Goal: Task Accomplishment & Management: Manage account settings

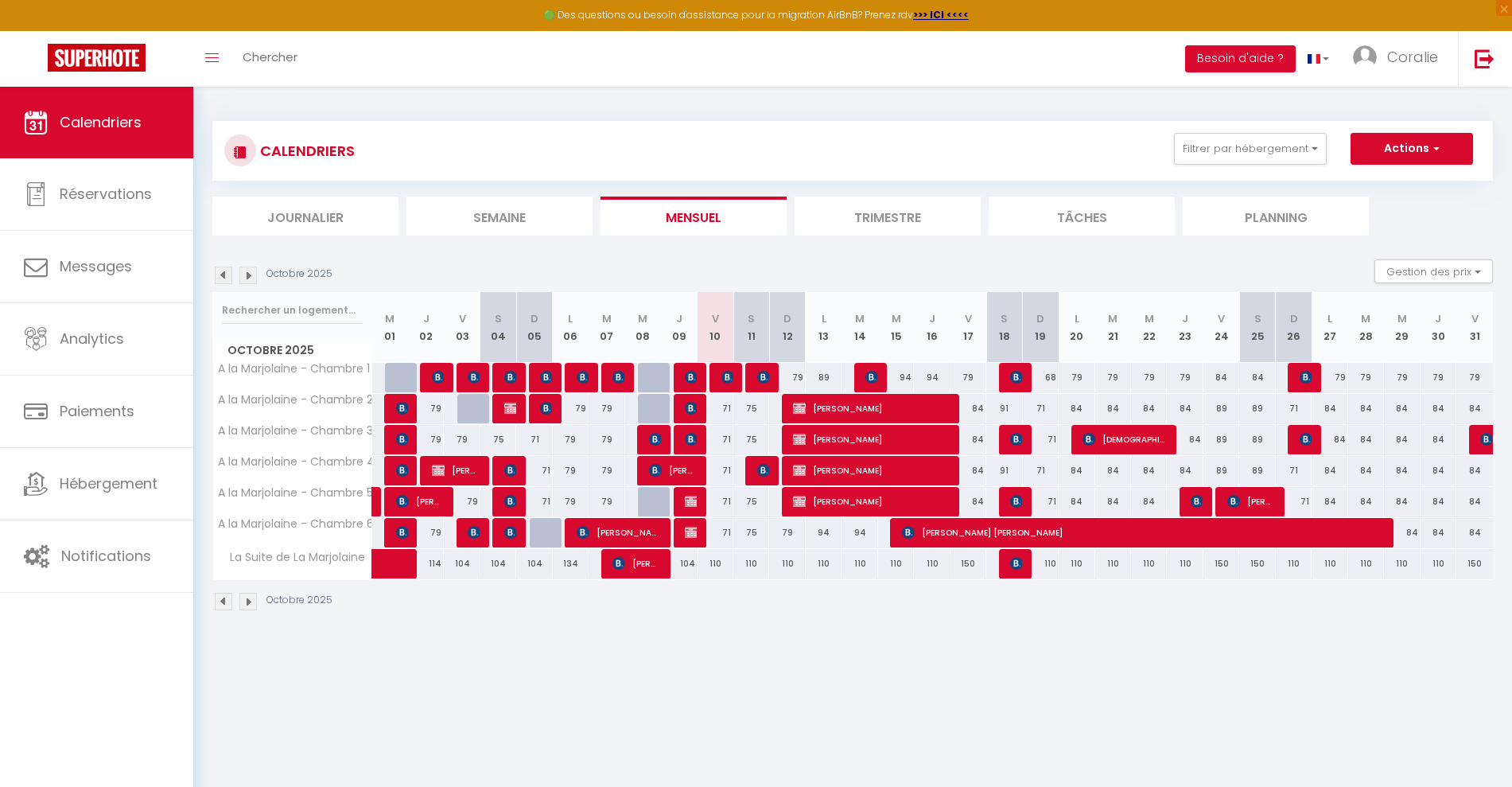
select select
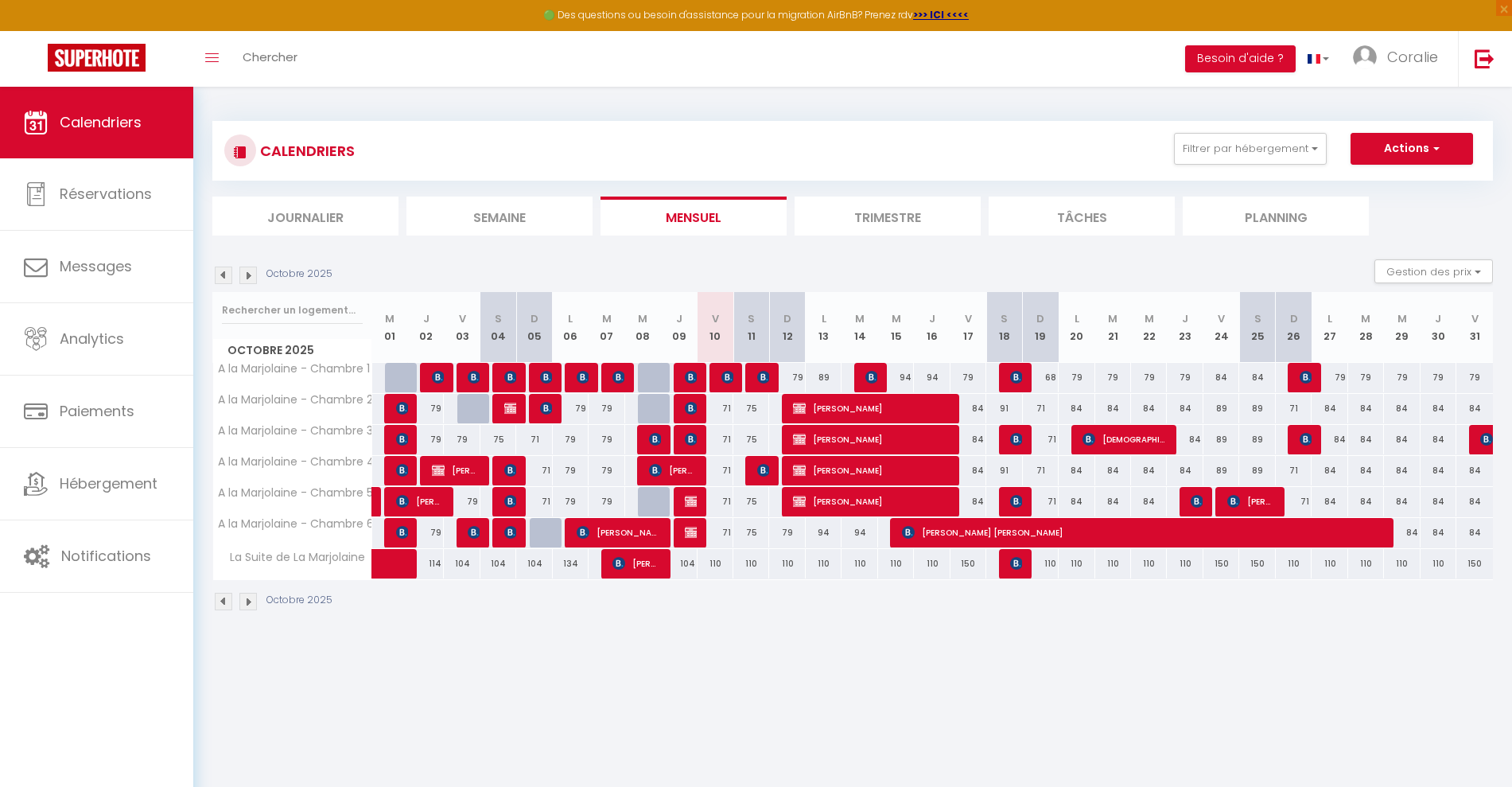
drag, startPoint x: 691, startPoint y: 672, endPoint x: 667, endPoint y: 620, distance: 57.3
click at [690, 672] on body "🟢 Des questions ou besoin d'assistance pour la migration AirBnB? Prenez rdv >>>…" at bounding box center [756, 480] width 1512 height 787
click at [683, 379] on div at bounding box center [691, 378] width 36 height 31
drag, startPoint x: 699, startPoint y: 664, endPoint x: 687, endPoint y: 593, distance: 72.0
click at [699, 664] on body "🟢 Des questions ou besoin d'assistance pour la migration AirBnB? Prenez rdv >>>…" at bounding box center [756, 480] width 1512 height 787
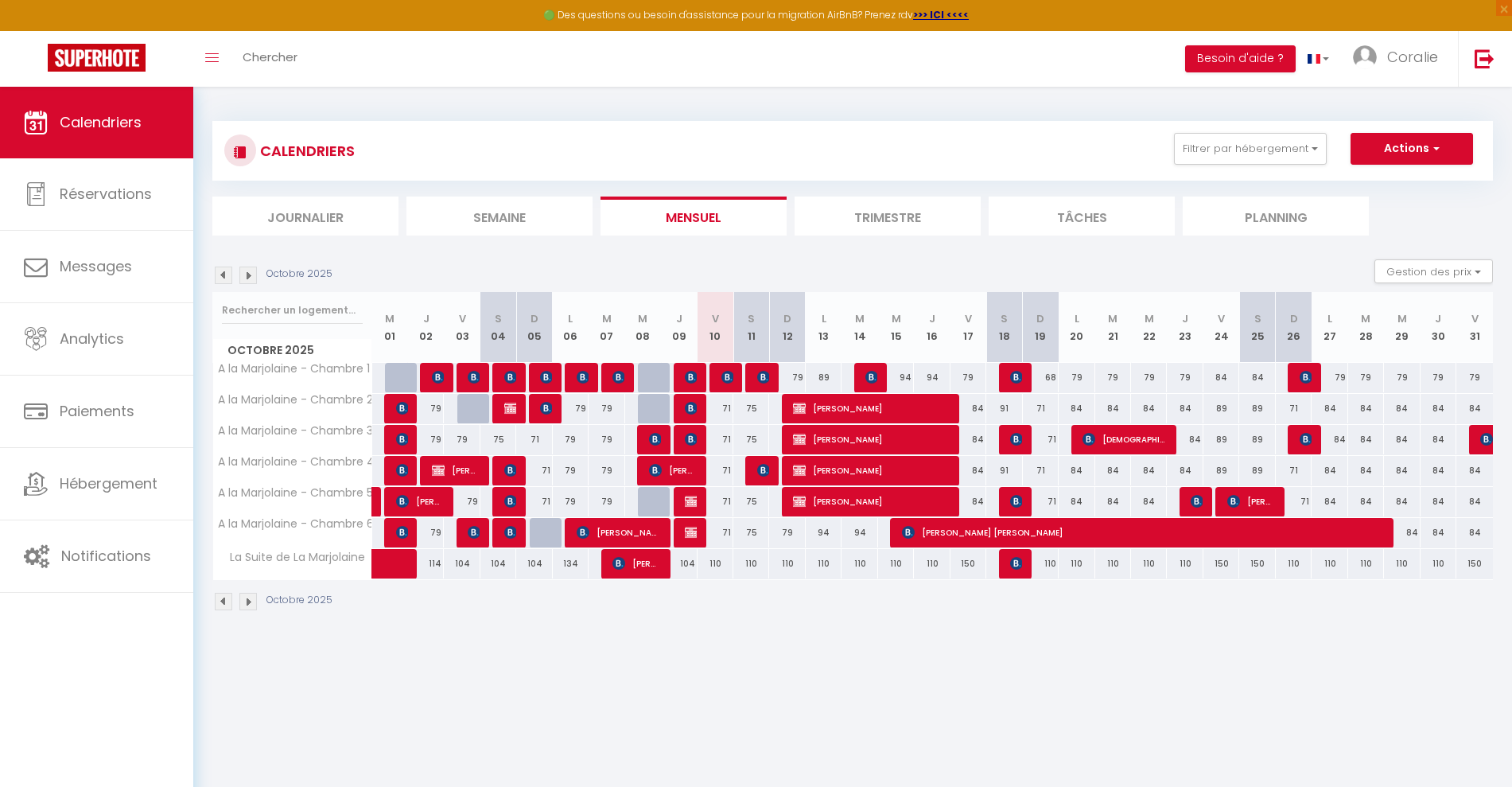
click at [684, 531] on div at bounding box center [691, 533] width 36 height 31
click at [694, 537] on img at bounding box center [691, 533] width 13 height 13
select select "OK"
select select "0"
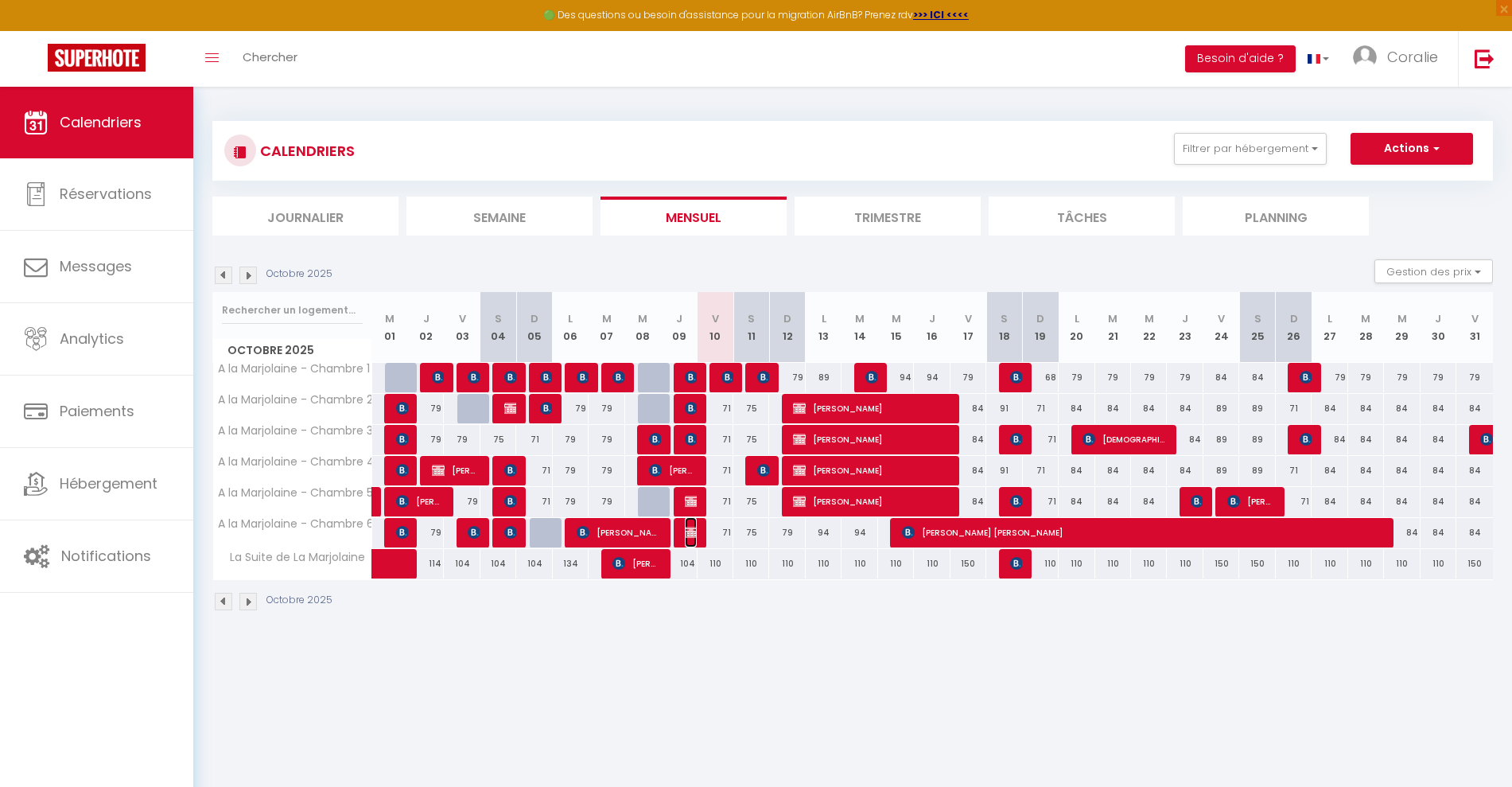
select select "0"
select select "1"
select select
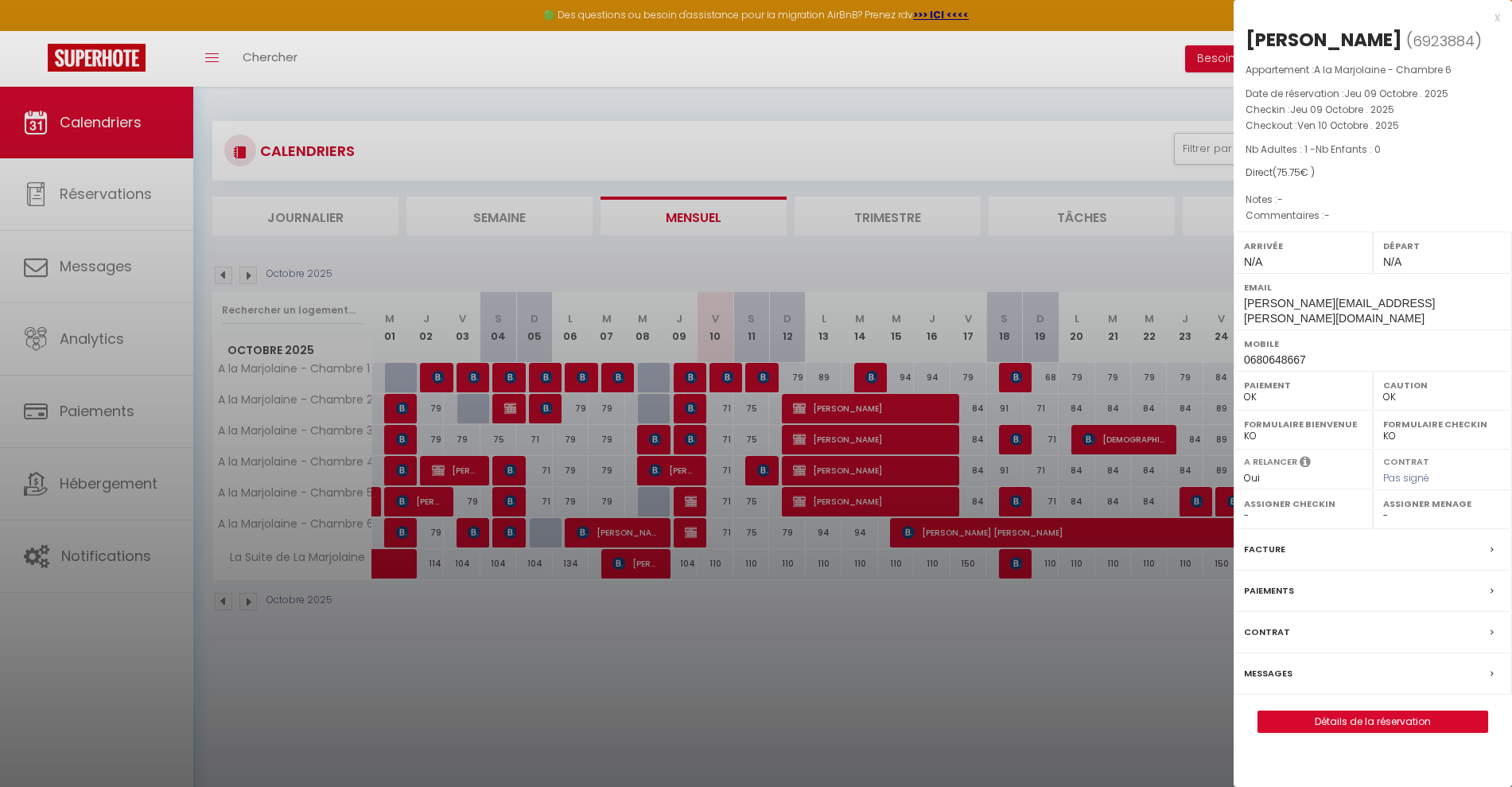
click at [687, 712] on div at bounding box center [756, 393] width 1512 height 787
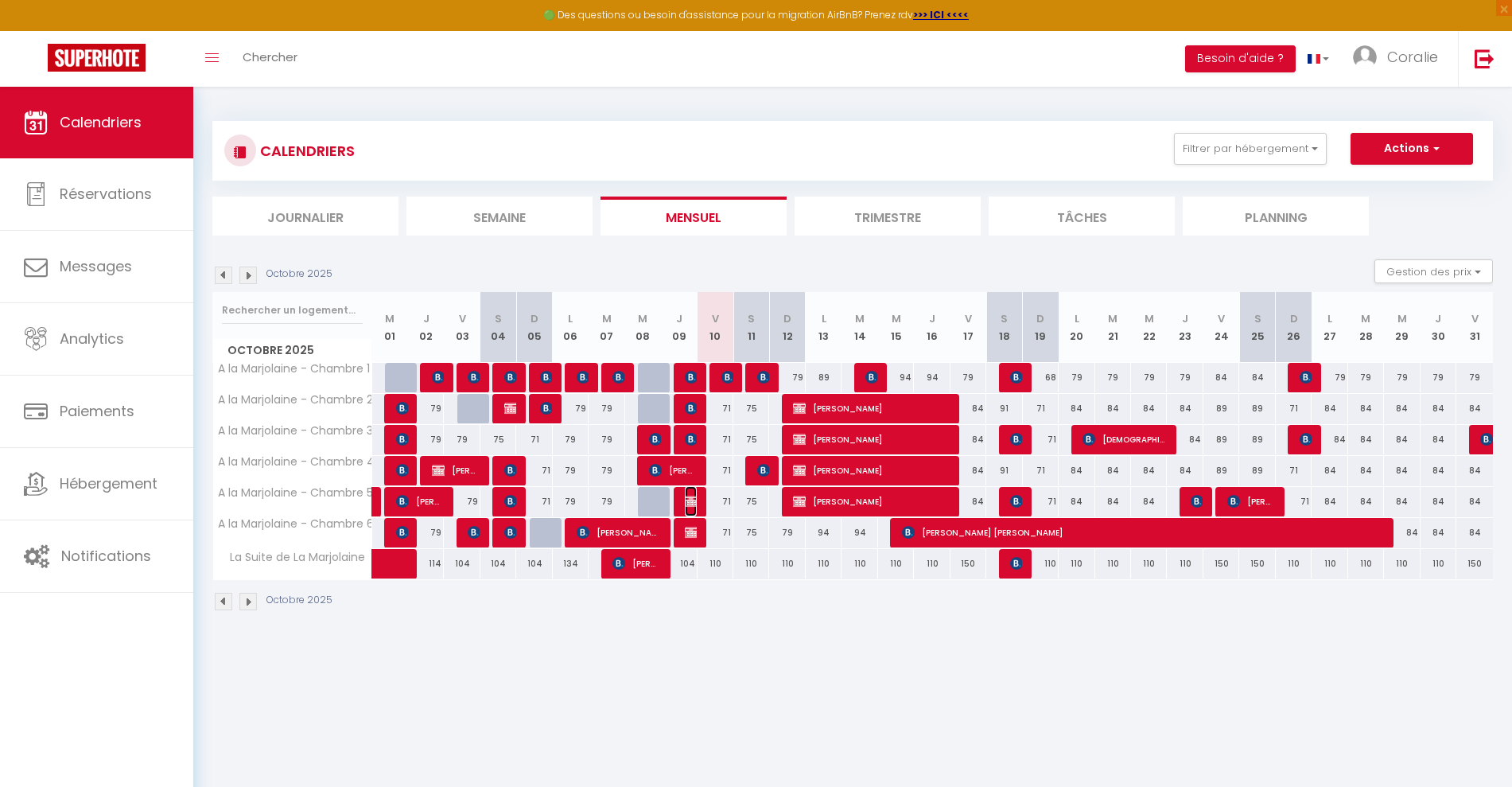
click at [685, 492] on span "[PERSON_NAME]" at bounding box center [690, 501] width 12 height 31
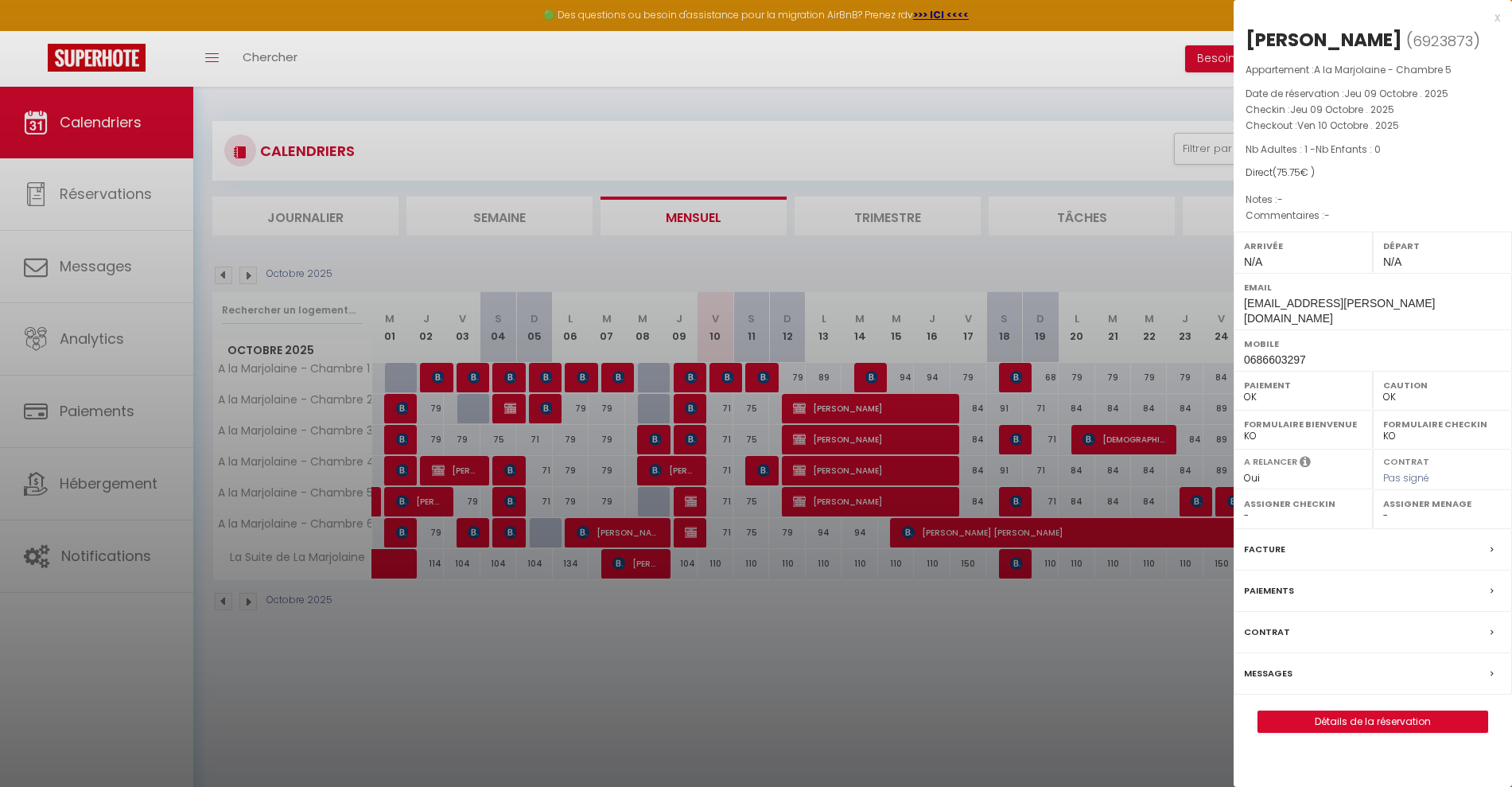
drag, startPoint x: 763, startPoint y: 715, endPoint x: 762, endPoint y: 679, distance: 36.0
click at [763, 715] on div at bounding box center [756, 393] width 1512 height 787
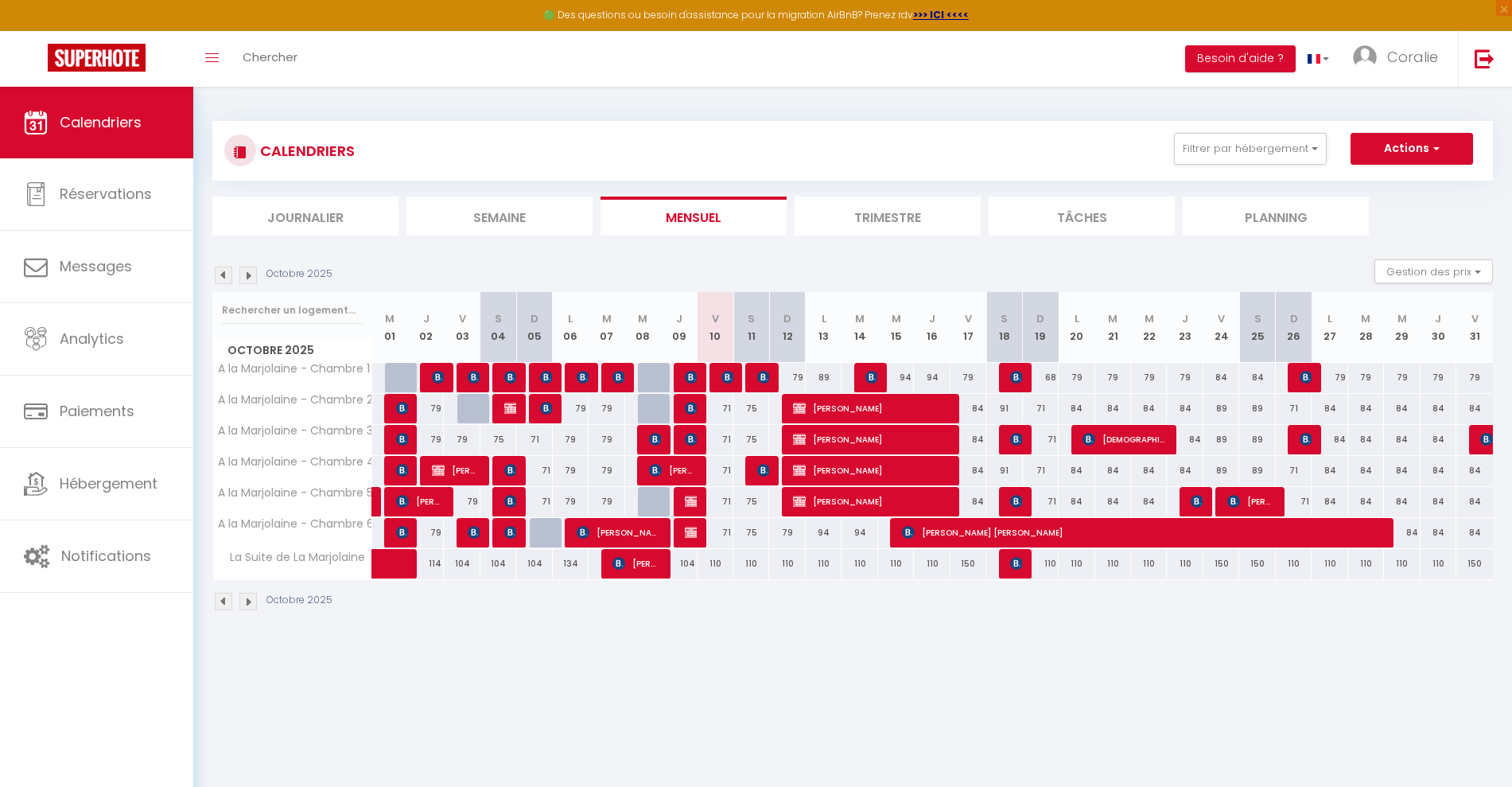
click at [698, 371] on div at bounding box center [688, 378] width 36 height 31
